Goal: Obtain resource: Obtain resource

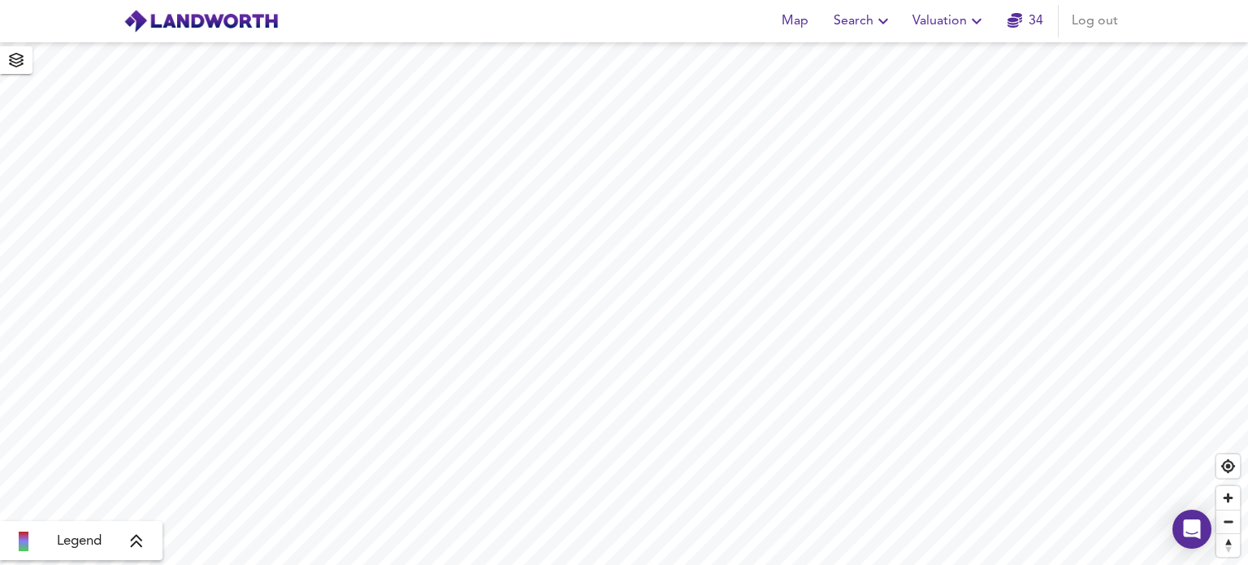
click at [976, 19] on icon "button" at bounding box center [976, 20] width 19 height 19
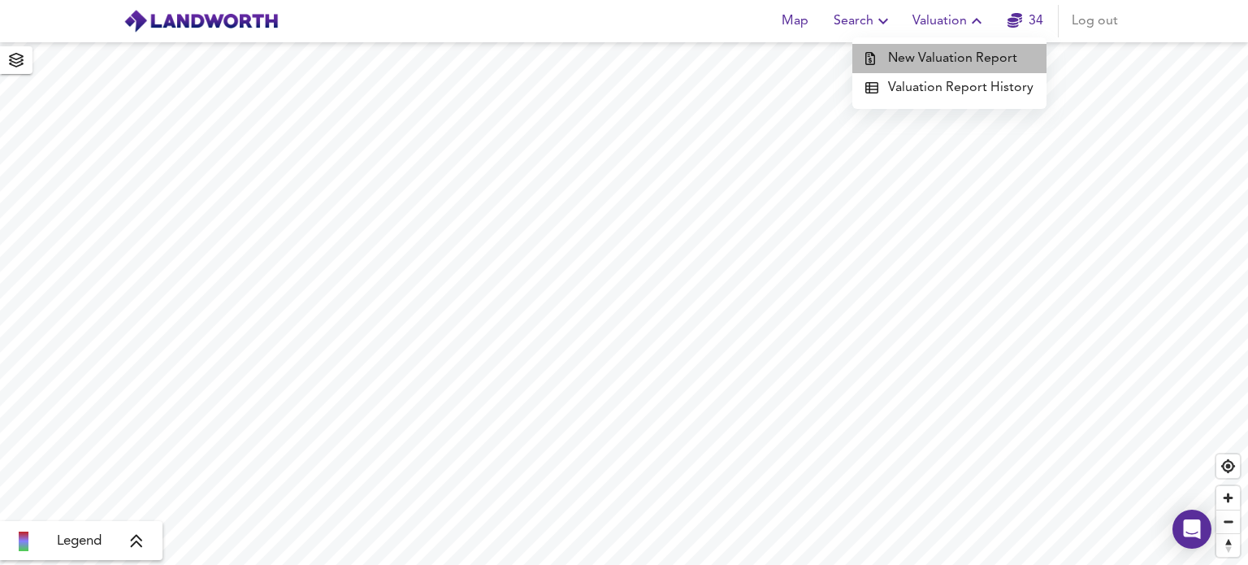
click at [960, 58] on li "New Valuation Report" at bounding box center [949, 58] width 194 height 29
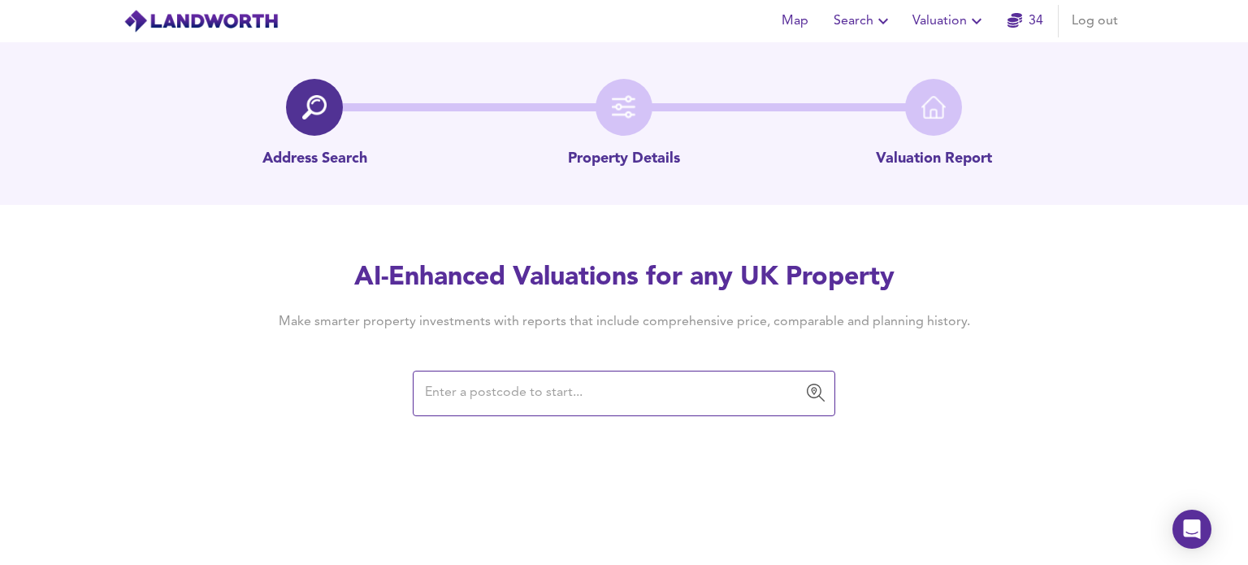
click at [440, 387] on input "text" at bounding box center [611, 393] width 383 height 31
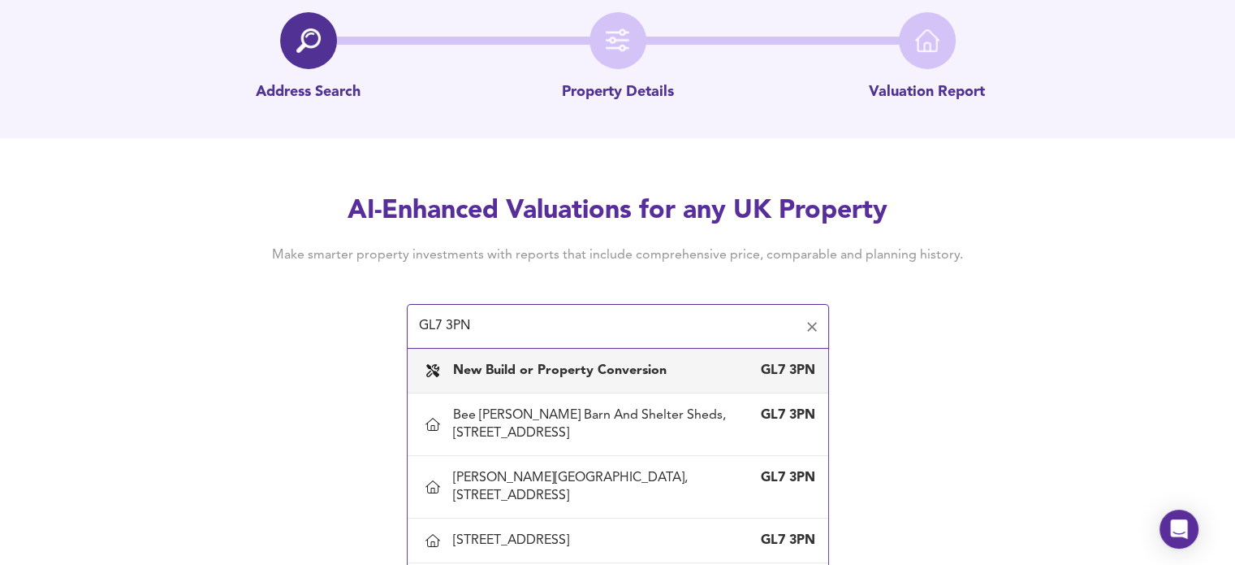
scroll to position [75, 0]
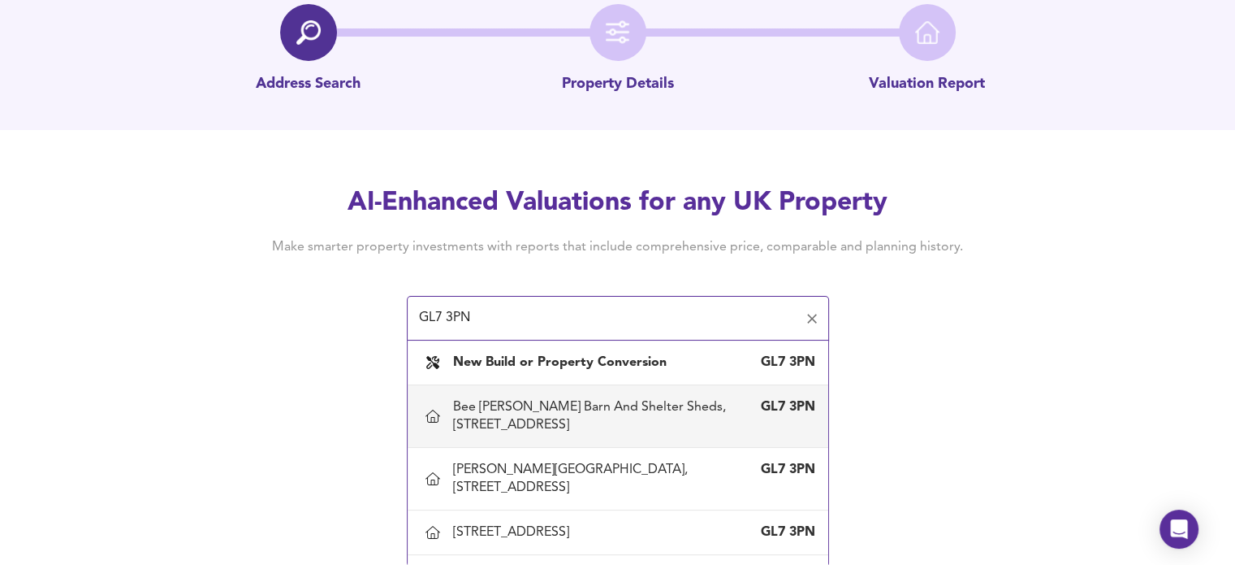
click at [539, 403] on div "Bee [PERSON_NAME] Barn And Shelter Sheds, [STREET_ADDRESS]" at bounding box center [601, 416] width 297 height 36
type input "Bee [PERSON_NAME] Barn And Shelter Sheds, [STREET_ADDRESS]"
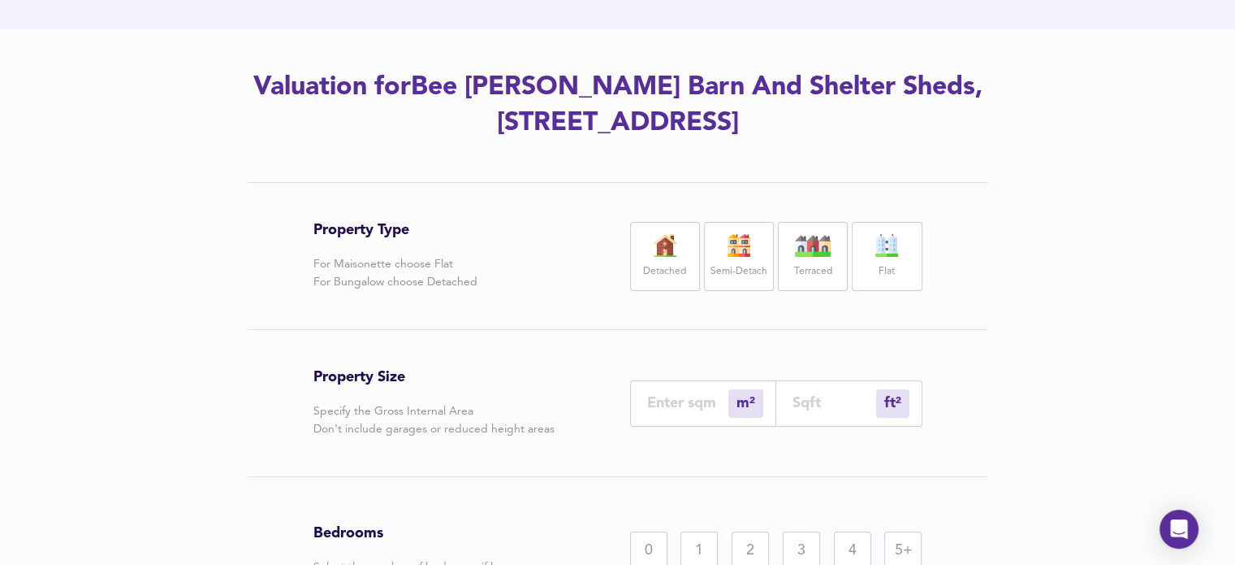
scroll to position [236, 0]
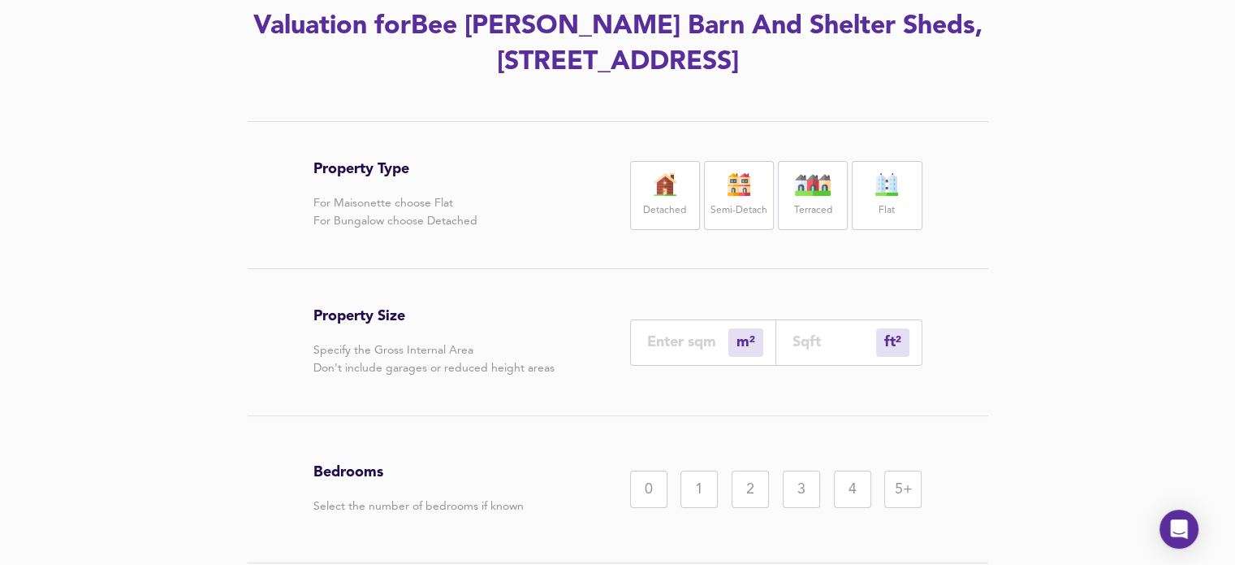
click at [653, 191] on img at bounding box center [665, 184] width 41 height 23
click at [797, 334] on input "number" at bounding box center [835, 341] width 84 height 17
type input "1"
type input "6"
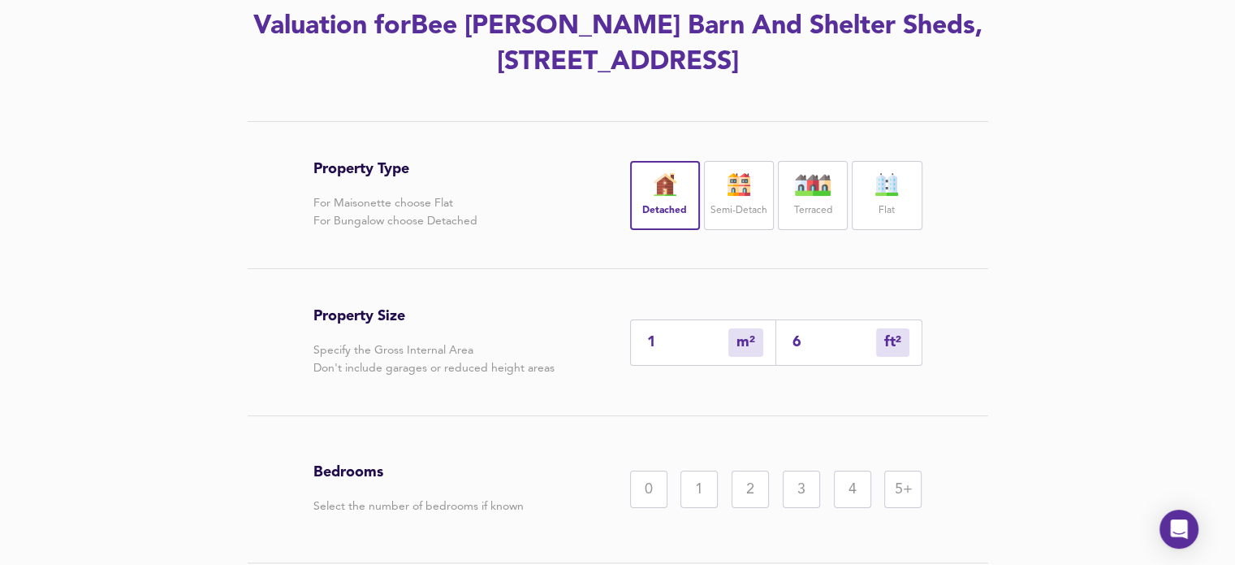
type input "66"
type input "61"
type input "661"
type input "614"
type input "6614"
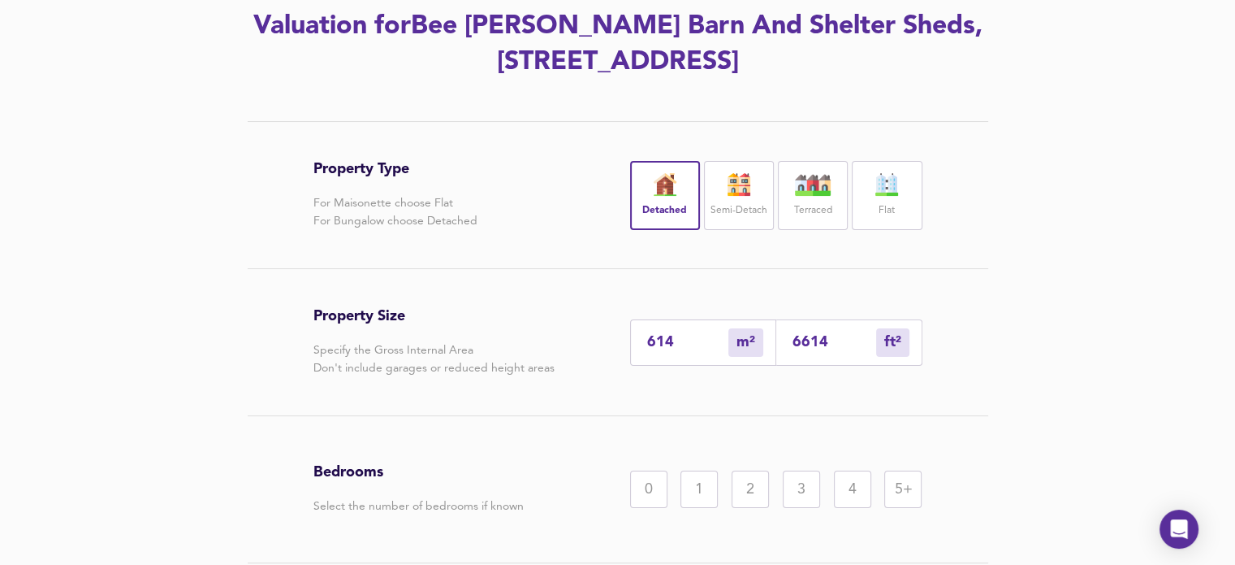
click at [910, 486] on div "5+" at bounding box center [903, 488] width 37 height 37
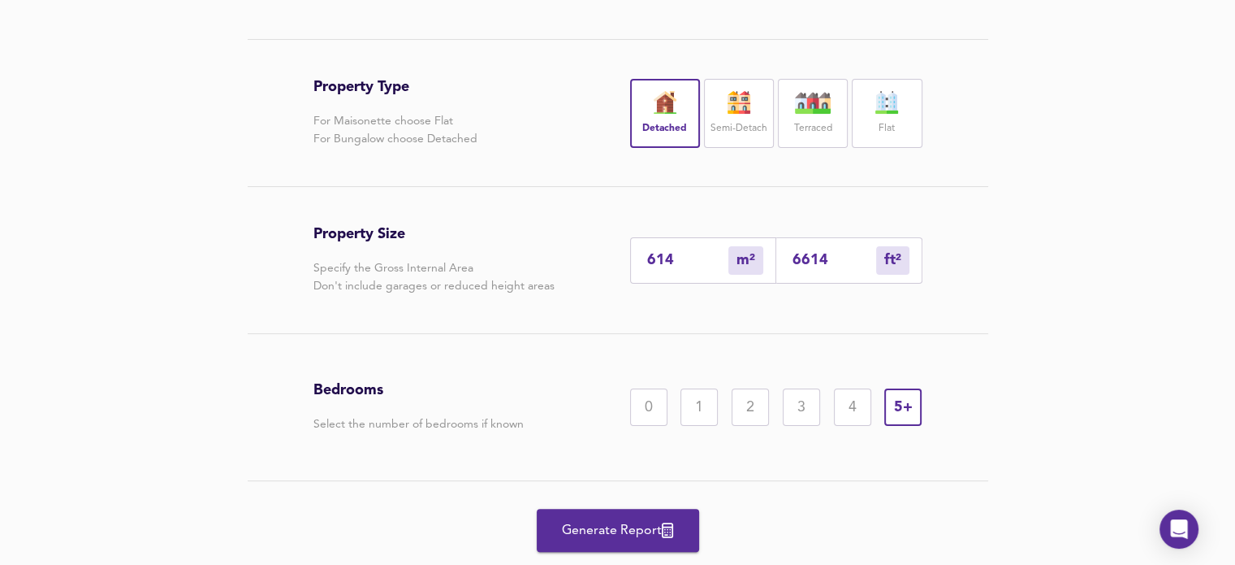
scroll to position [365, 0]
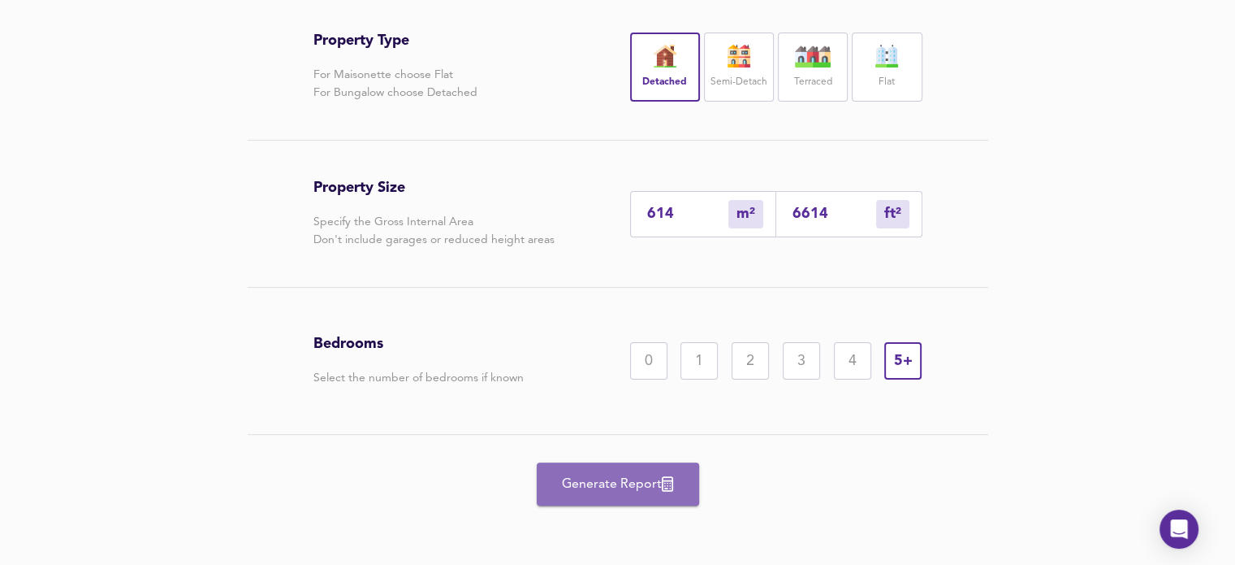
click at [627, 483] on span "Generate Report" at bounding box center [618, 484] width 130 height 23
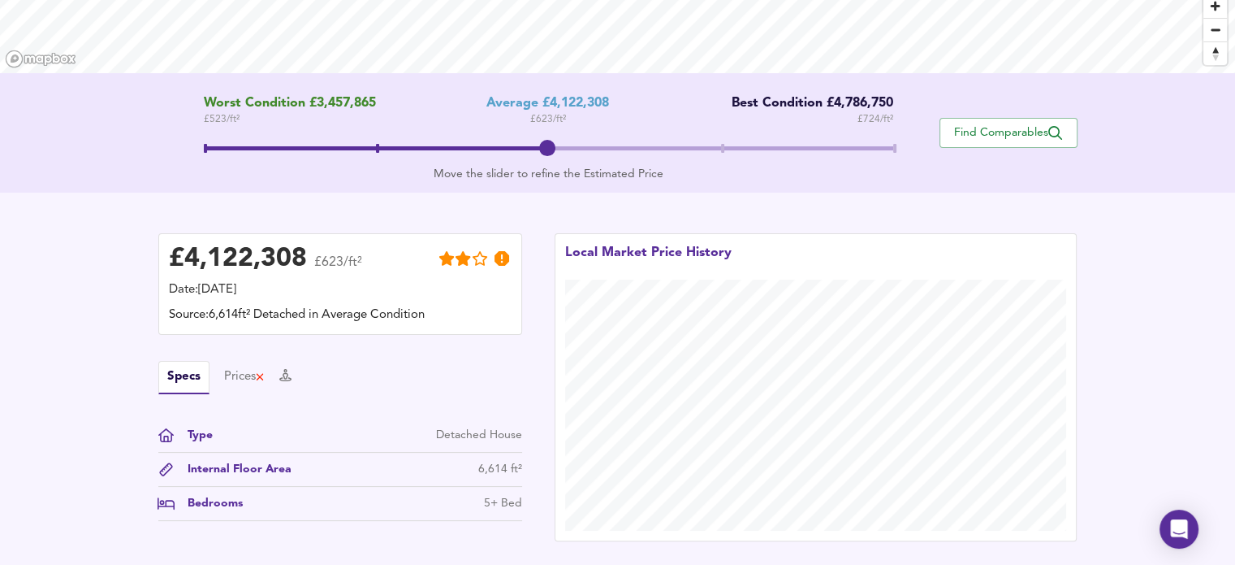
scroll to position [253, 0]
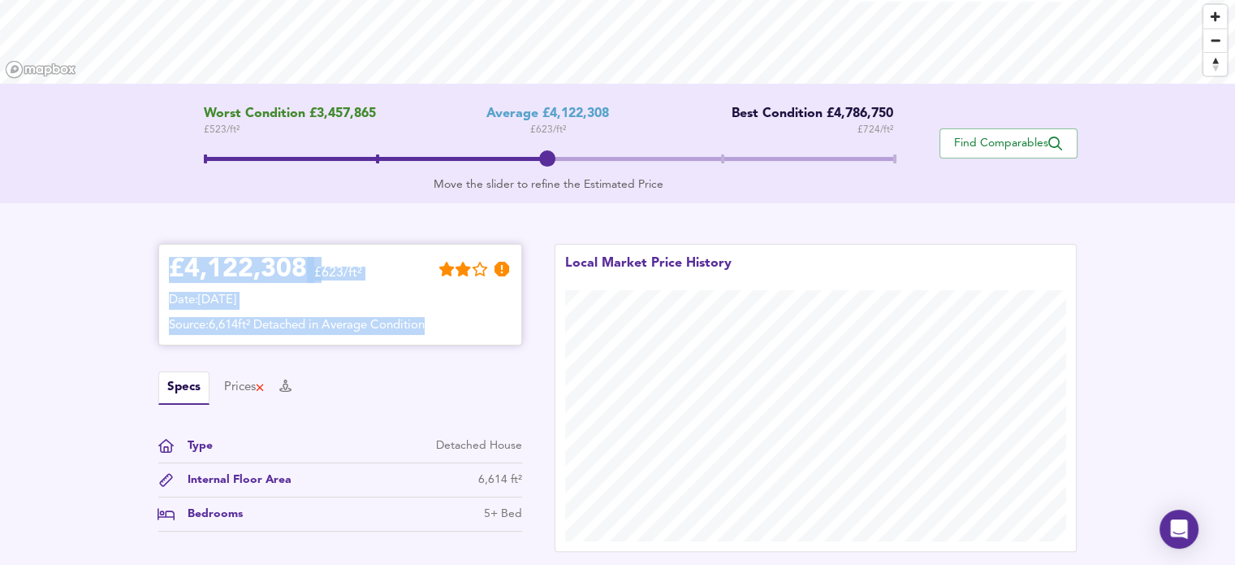
drag, startPoint x: 173, startPoint y: 267, endPoint x: 500, endPoint y: 340, distance: 335.2
click at [500, 340] on div "£ 4,122,308 £623/ft² Date: [DATE] Source: 6,614ft² Detached in Average Condition" at bounding box center [340, 295] width 364 height 102
copy div "£ 4,122,308 £623/ft² Date: [DATE] Source: 6,614ft² Detached in Average Condition"
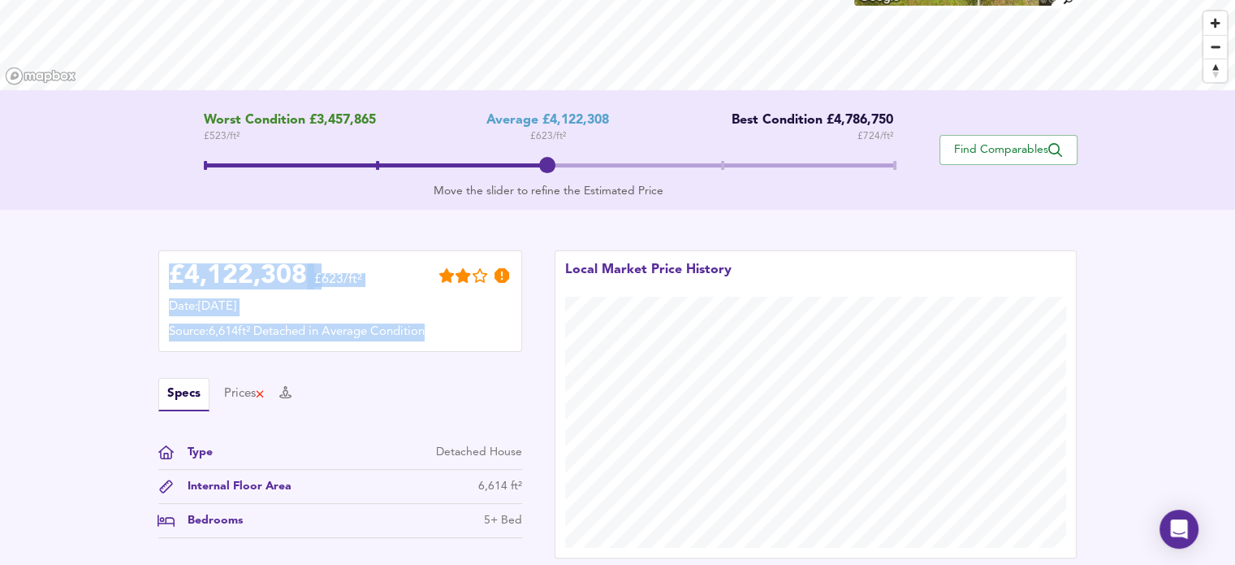
scroll to position [234, 0]
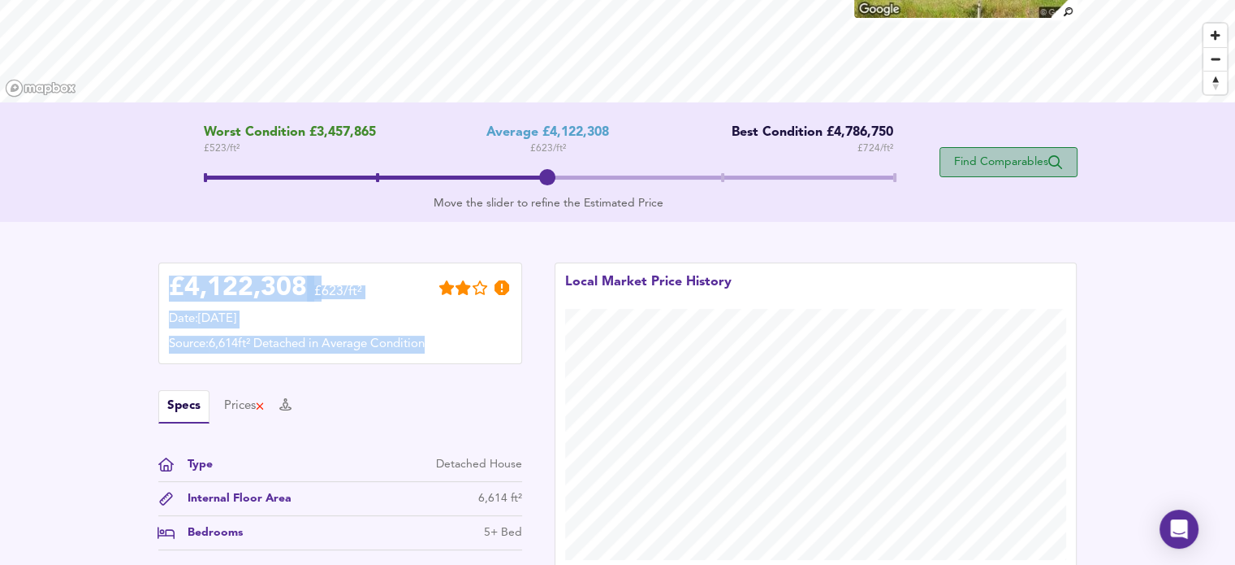
click at [1023, 162] on span "Find Comparables" at bounding box center [1009, 161] width 120 height 15
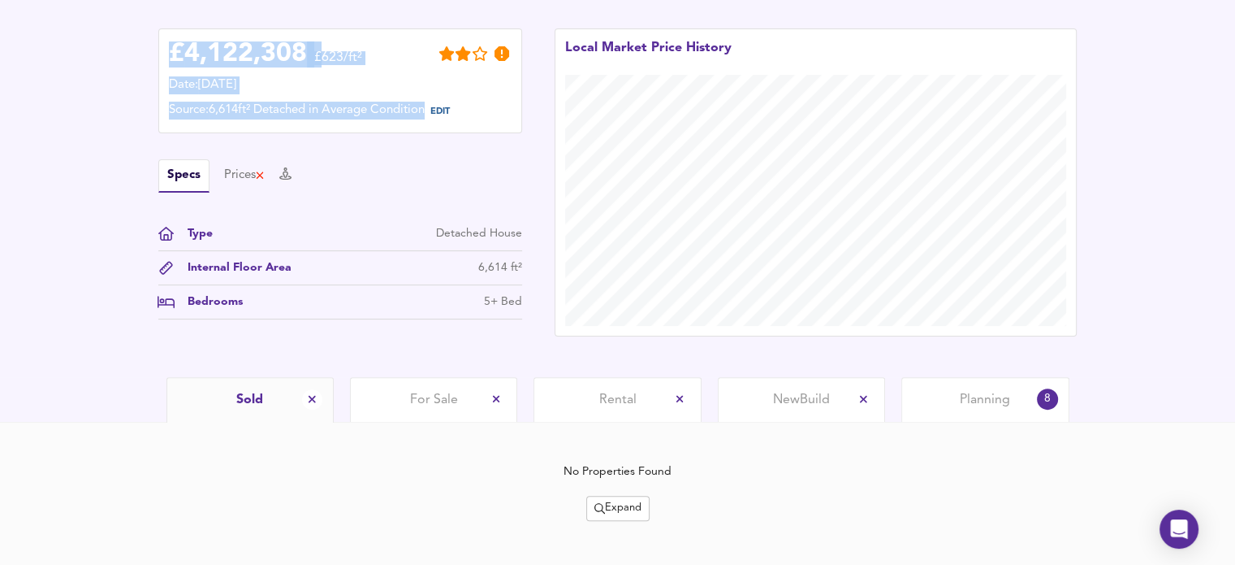
scroll to position [418, 0]
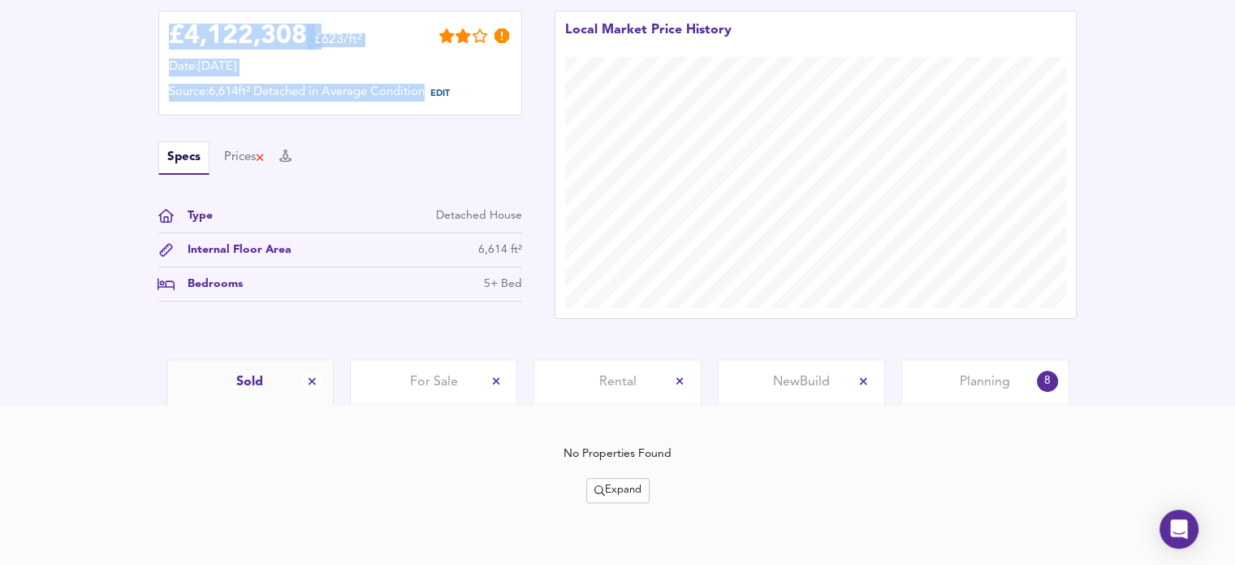
click at [984, 373] on span "Planning" at bounding box center [985, 382] width 50 height 18
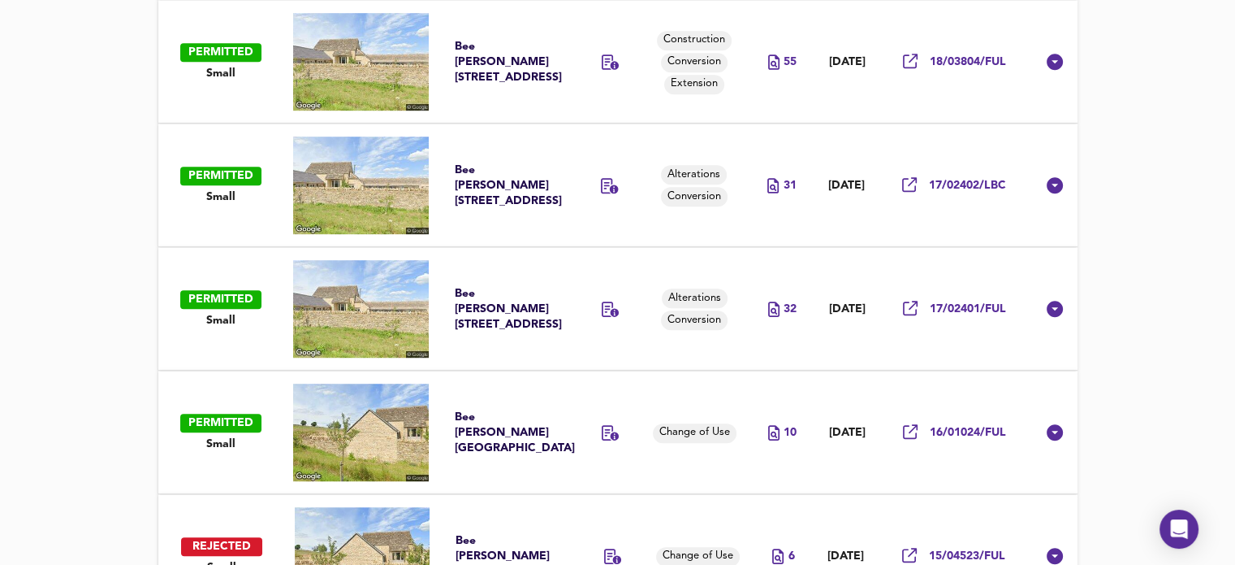
scroll to position [1030, 0]
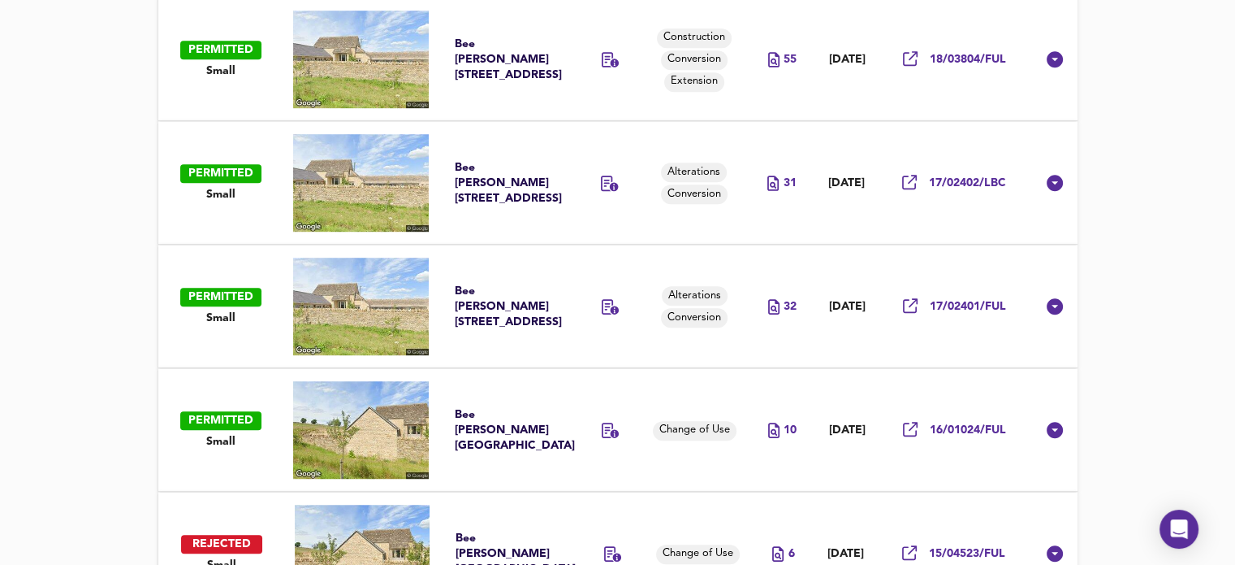
drag, startPoint x: 392, startPoint y: 428, endPoint x: 320, endPoint y: 437, distance: 72.8
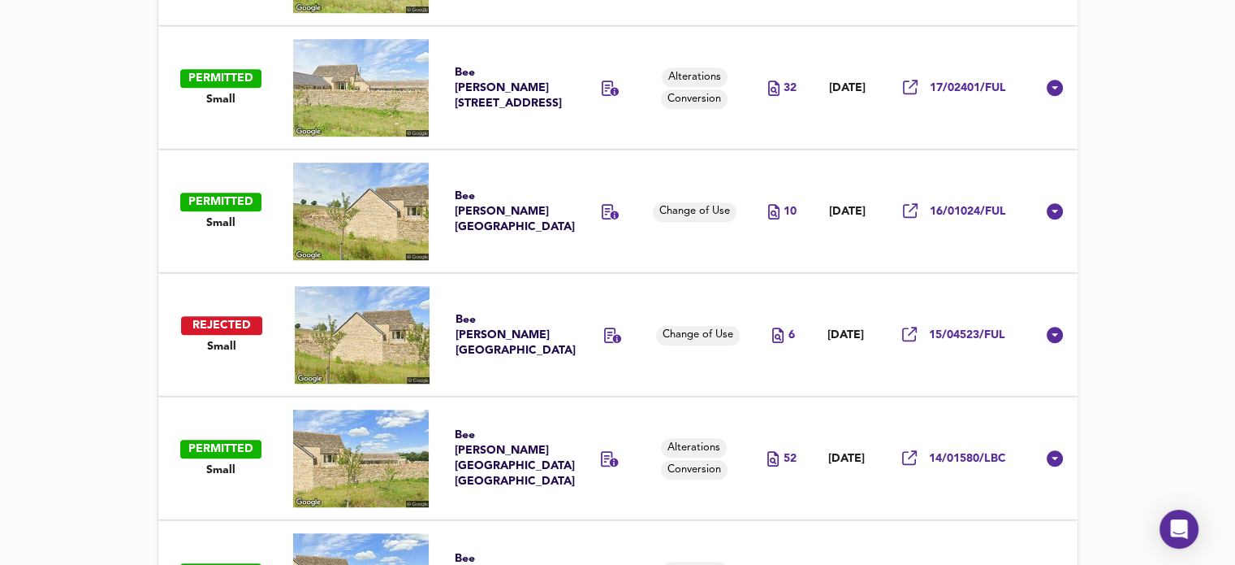
scroll to position [1238, 0]
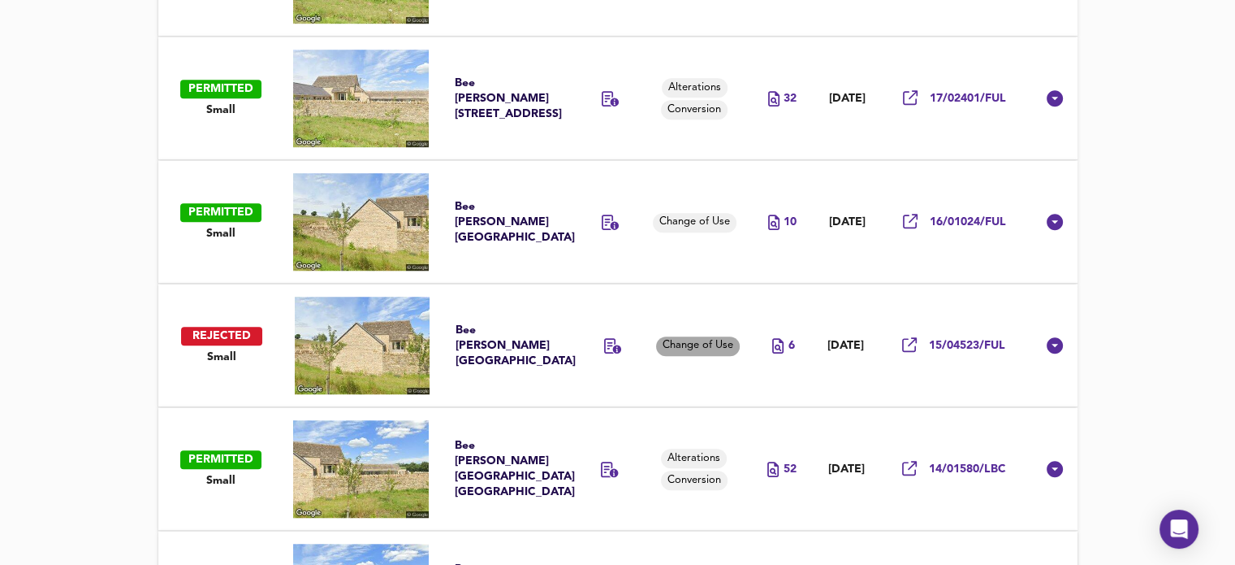
click at [674, 343] on span "Change of Use" at bounding box center [698, 345] width 84 height 15
type input "Change of Use"
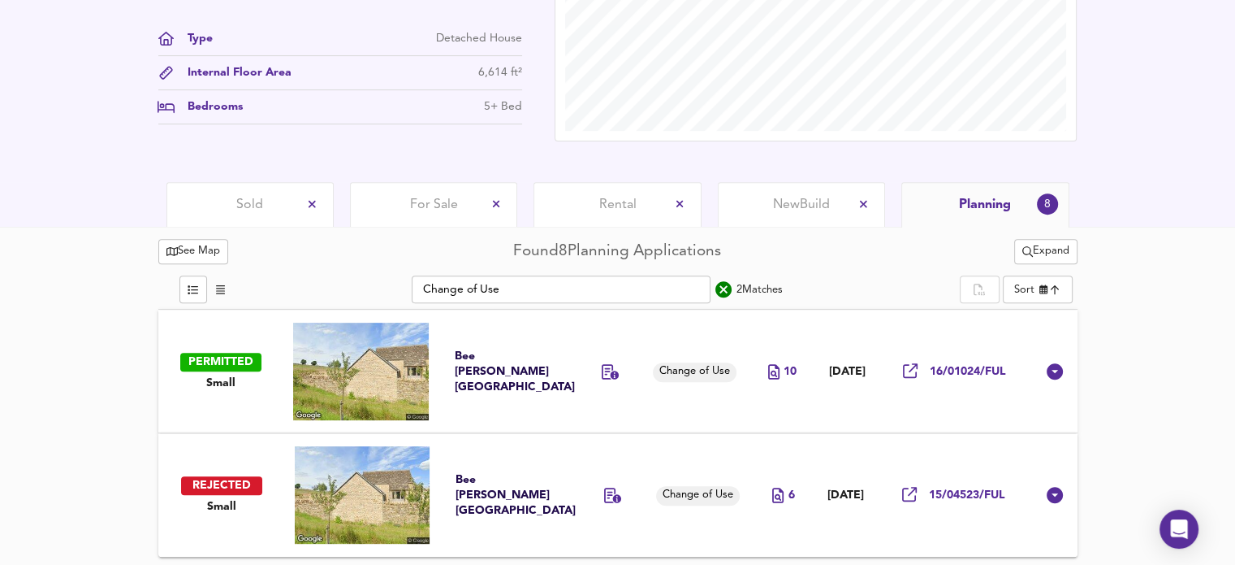
scroll to position [593, 0]
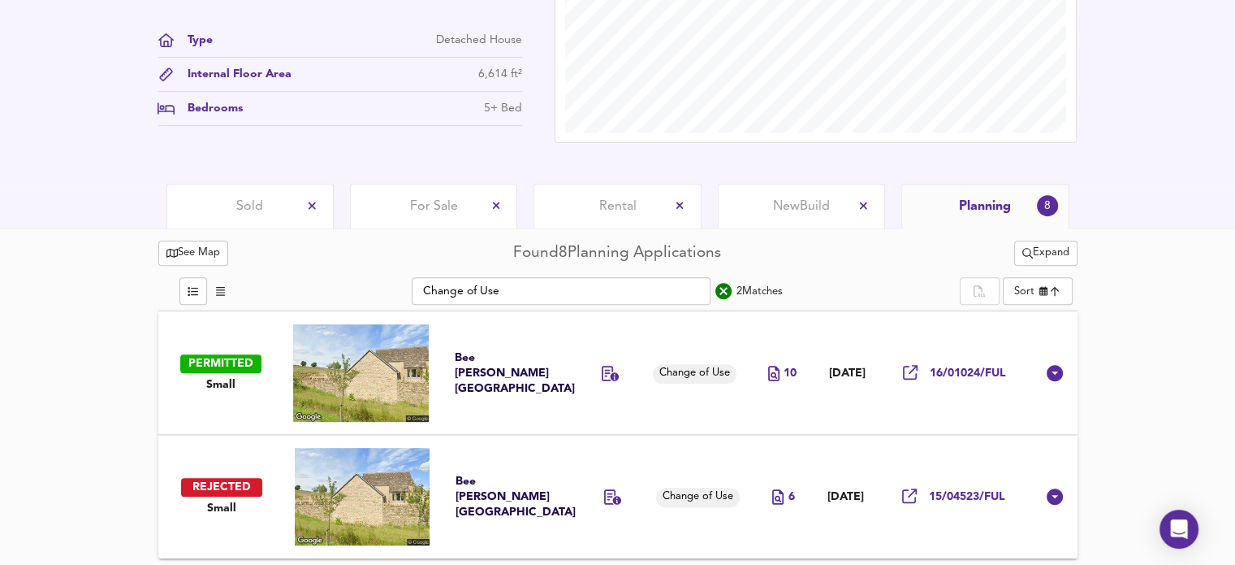
click at [1173, 318] on div "See Map Found 8 Planning Applications Expand Change of Use ​ 2 Match es Sort ne…" at bounding box center [617, 397] width 1235 height 338
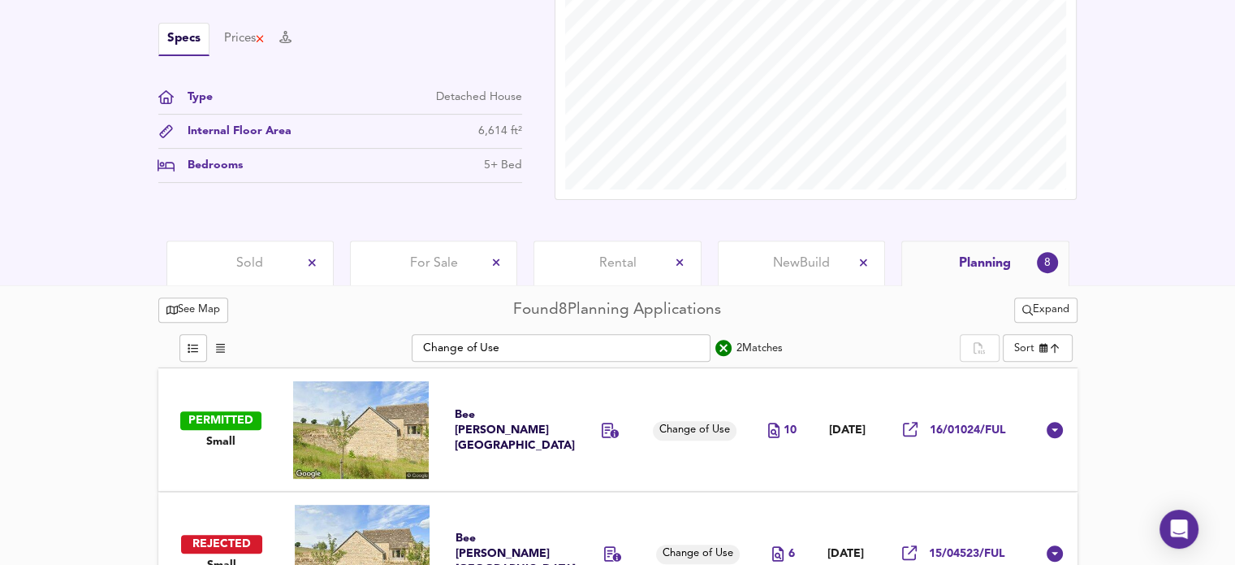
click at [987, 260] on span "Planning" at bounding box center [985, 263] width 52 height 18
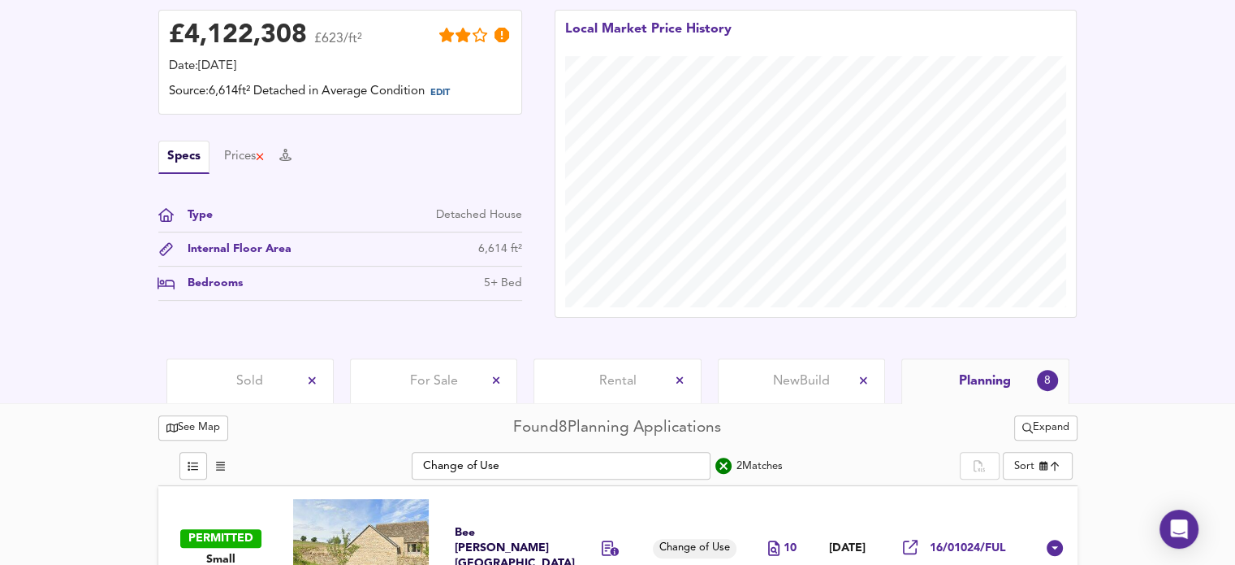
scroll to position [593, 0]
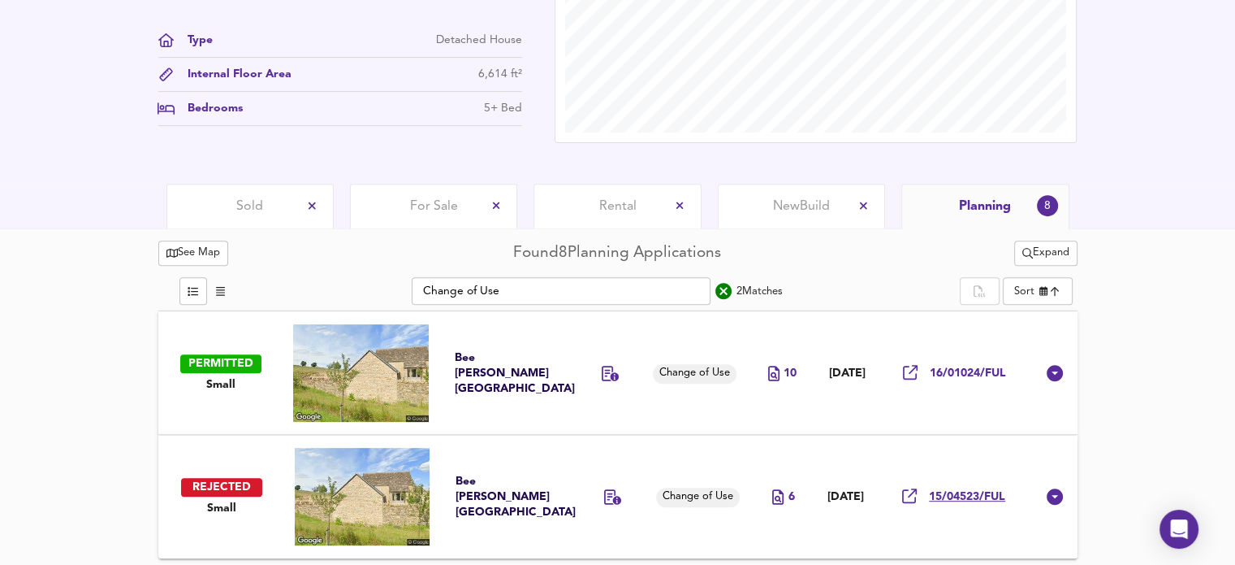
click at [987, 494] on span "15/04523/FUL" at bounding box center [967, 496] width 76 height 15
click at [976, 210] on span "Planning" at bounding box center [985, 206] width 52 height 18
click at [986, 203] on span "Planning" at bounding box center [985, 206] width 52 height 18
click at [1049, 207] on div "8" at bounding box center [1047, 206] width 22 height 22
click at [1042, 259] on span "Expand" at bounding box center [1046, 253] width 47 height 19
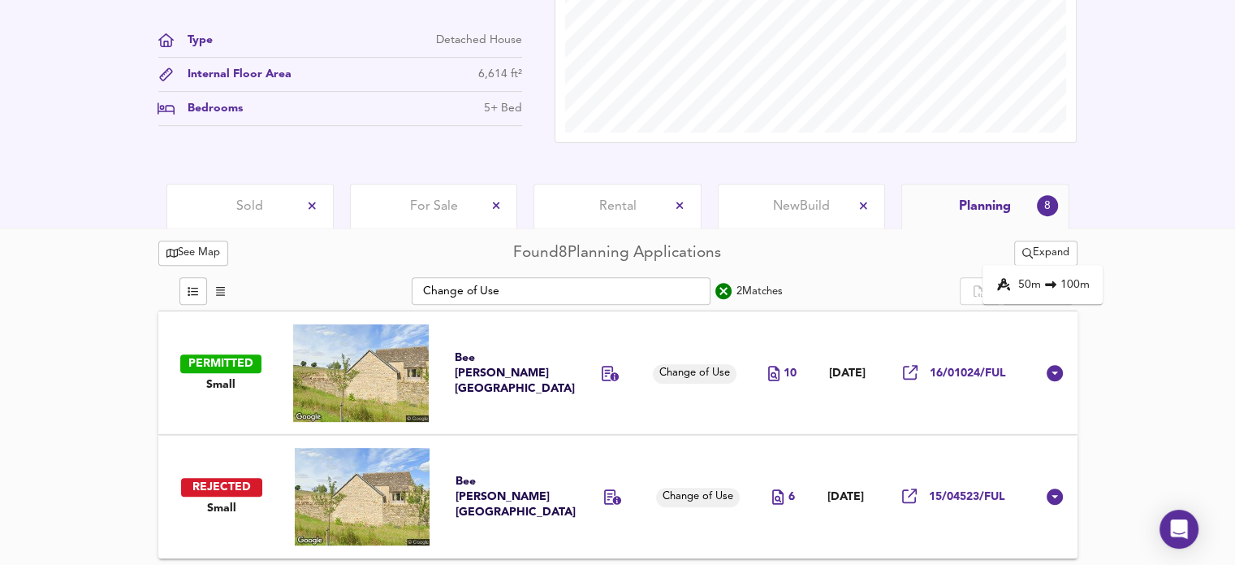
click at [1047, 200] on div "8" at bounding box center [1048, 206] width 24 height 24
click at [714, 289] on icon "search" at bounding box center [723, 290] width 19 height 19
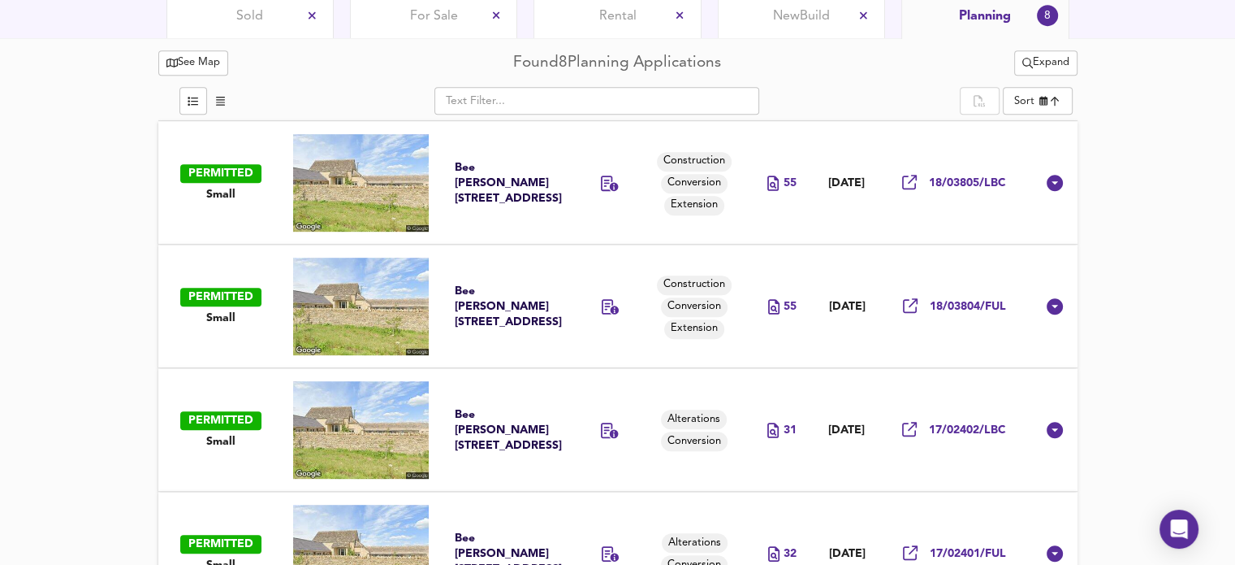
scroll to position [640, 0]
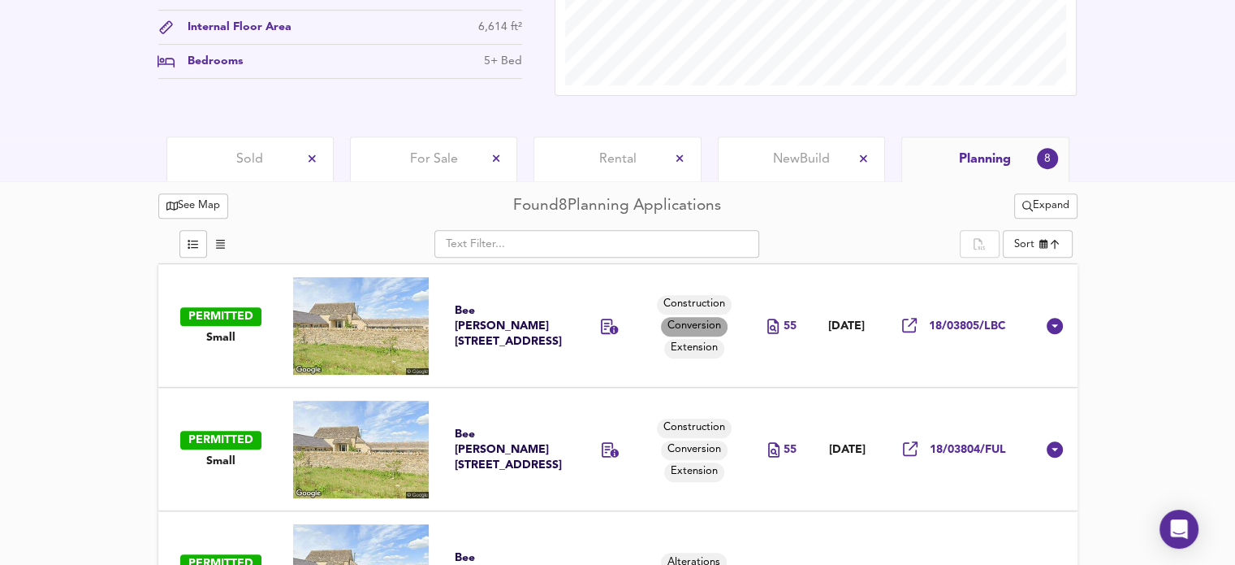
click at [681, 322] on span "Conversion" at bounding box center [694, 325] width 67 height 15
type input "Conversion"
click at [783, 321] on span "55" at bounding box center [789, 325] width 13 height 15
